Goal: Use online tool/utility: Utilize a website feature to perform a specific function

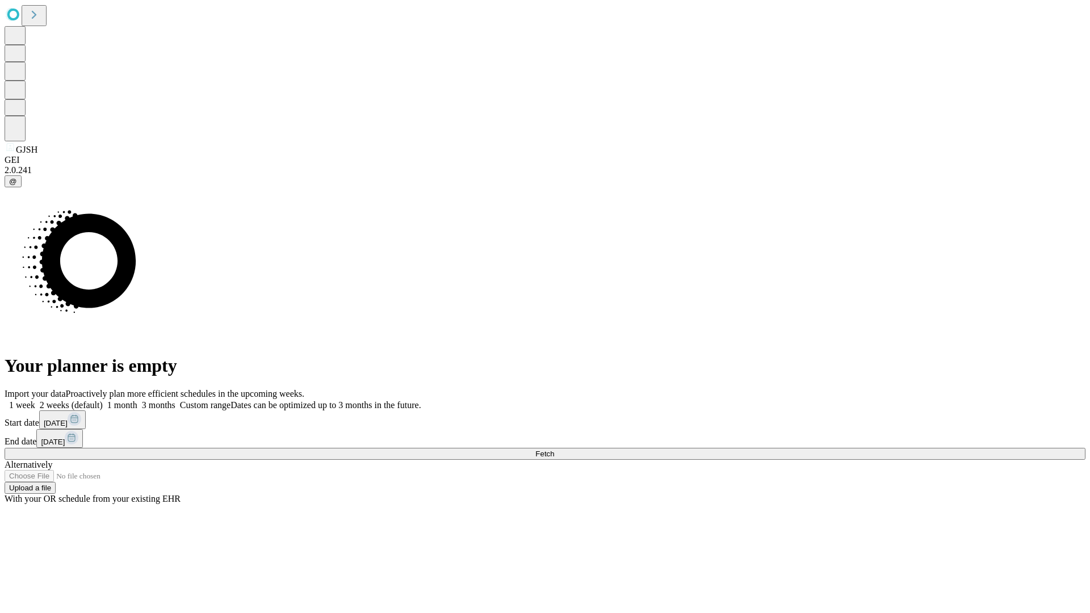
click at [554, 450] on span "Fetch" at bounding box center [544, 454] width 19 height 9
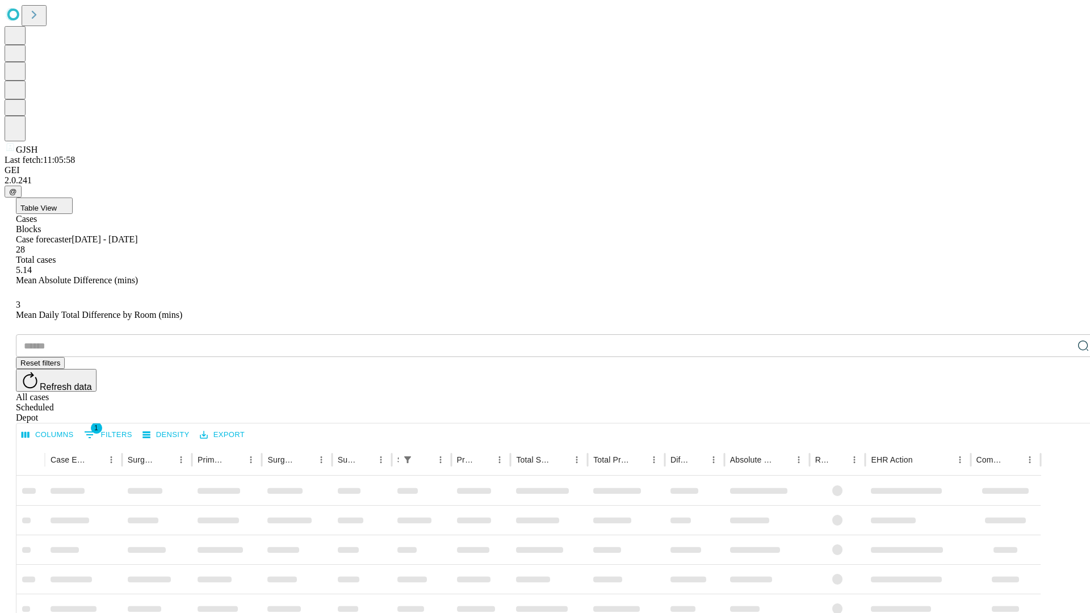
click at [57, 204] on span "Table View" at bounding box center [38, 208] width 36 height 9
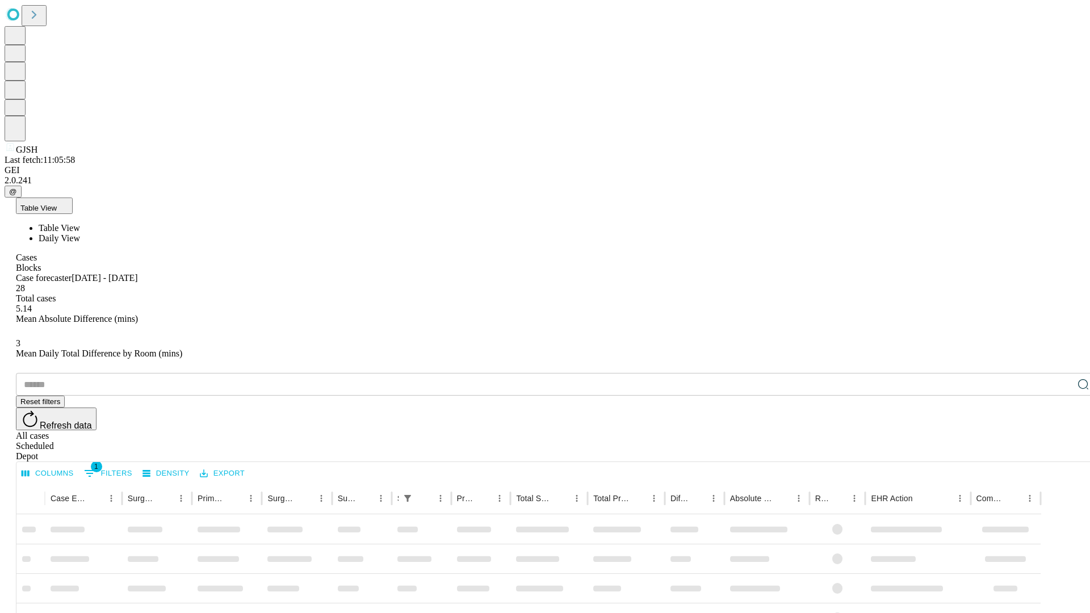
click at [80, 233] on span "Daily View" at bounding box center [59, 238] width 41 height 10
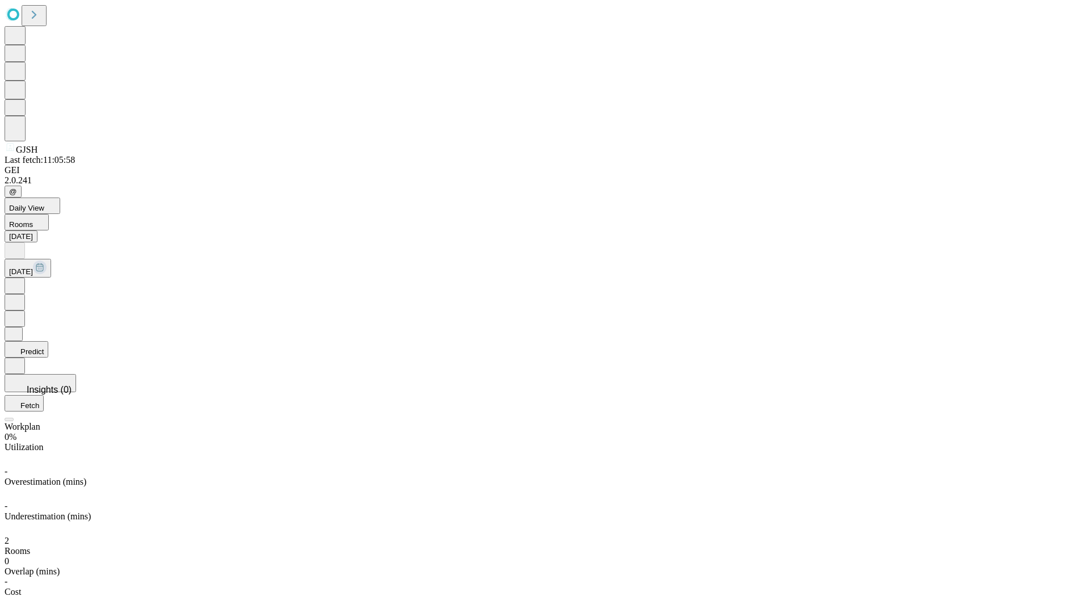
click at [48, 341] on button "Predict" at bounding box center [27, 349] width 44 height 16
